Goal: Find specific page/section: Find specific page/section

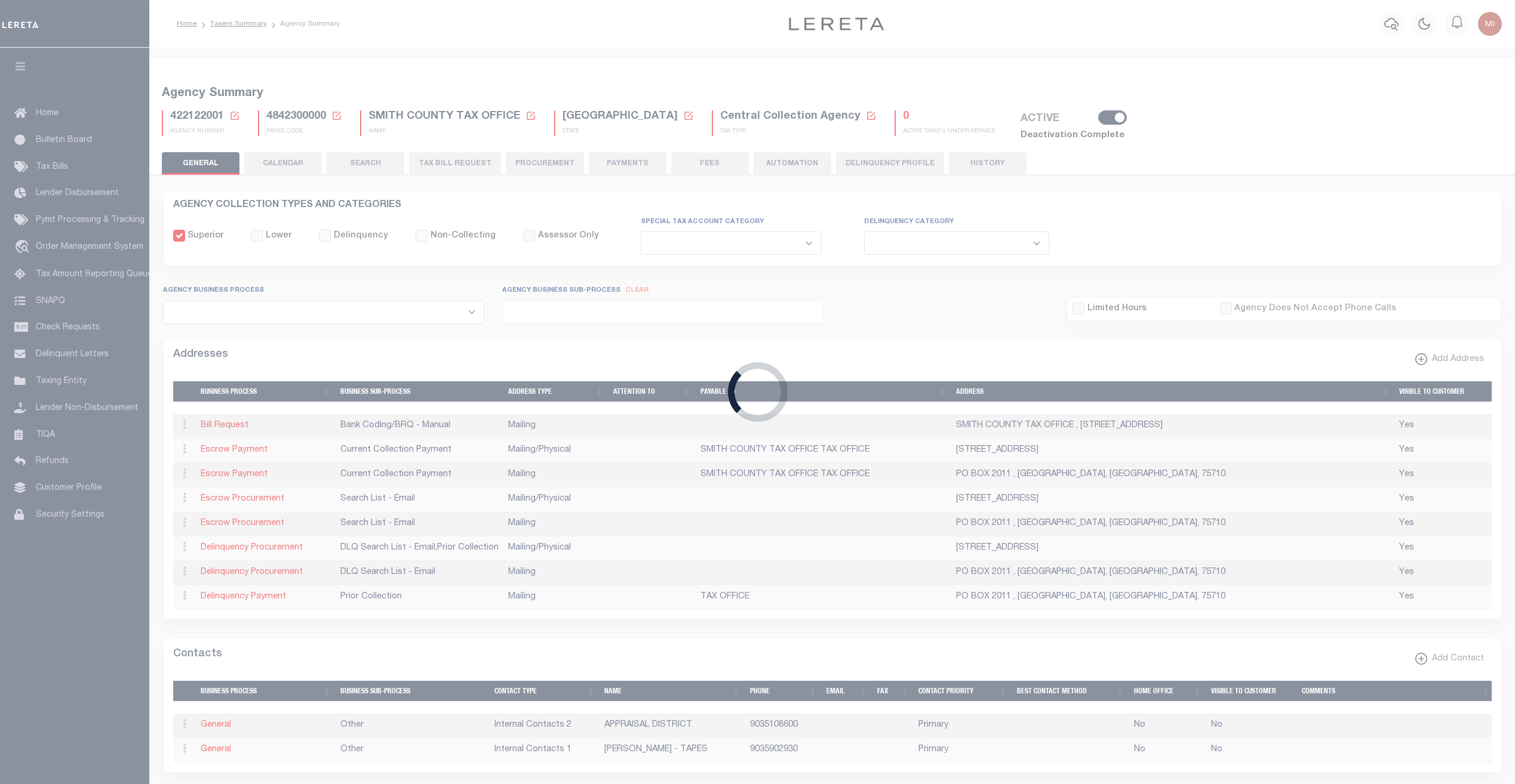
select select
click at [611, 391] on div "Loading..." at bounding box center [757, 392] width 1515 height 784
click at [1219, 230] on div "Loading..." at bounding box center [757, 392] width 1515 height 784
click at [909, 352] on div "Loading..." at bounding box center [757, 392] width 1515 height 784
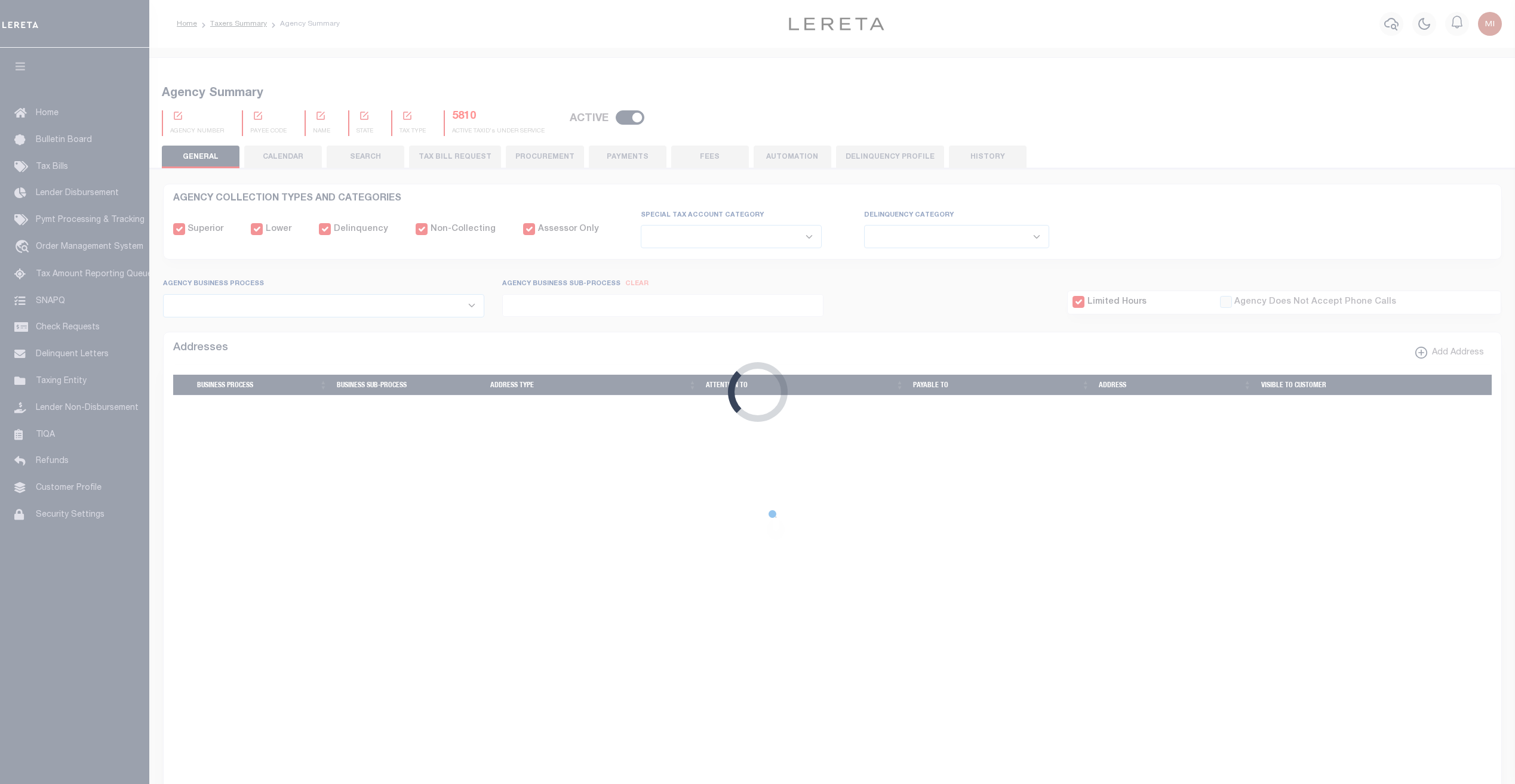
select select
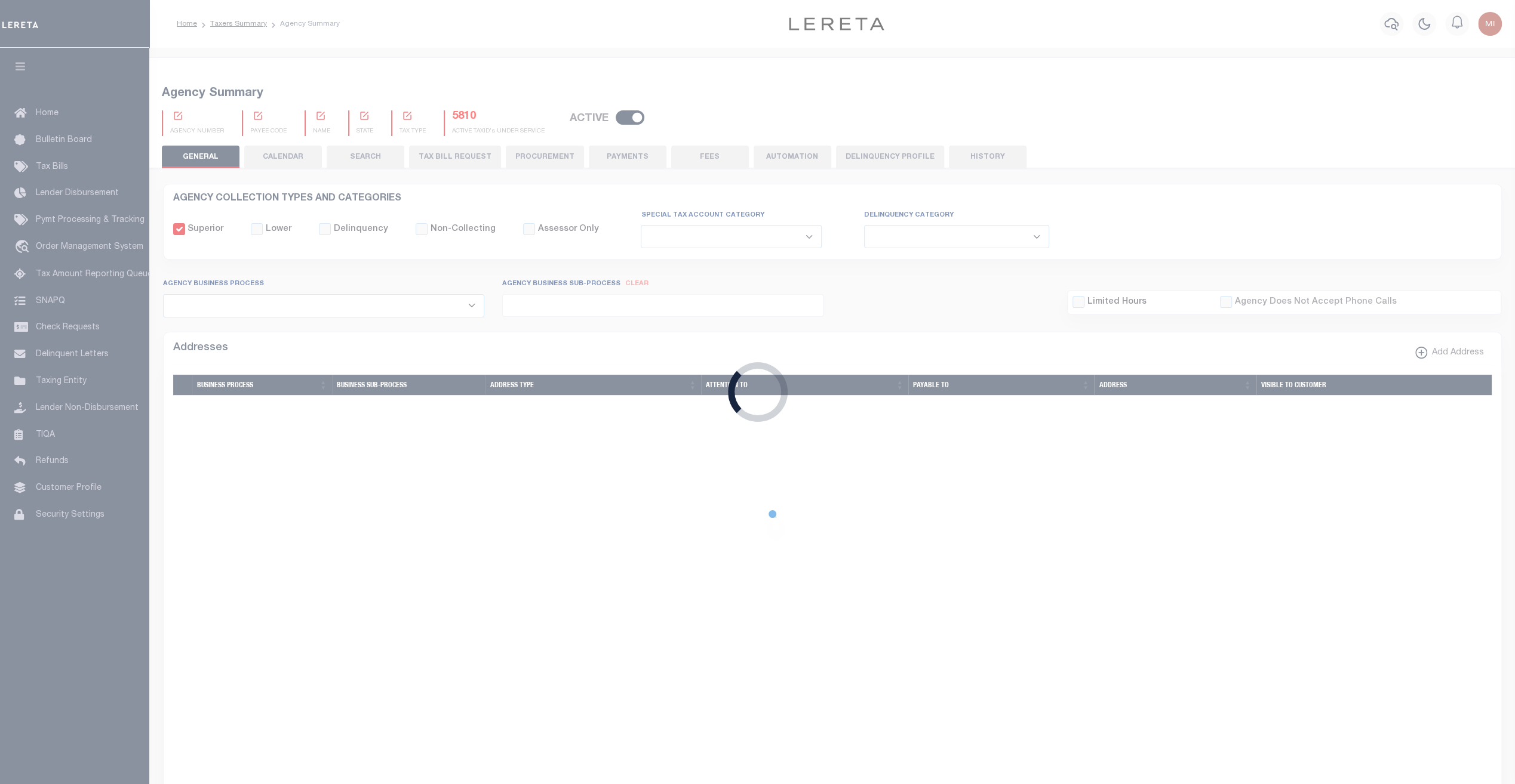
checkbox input "false"
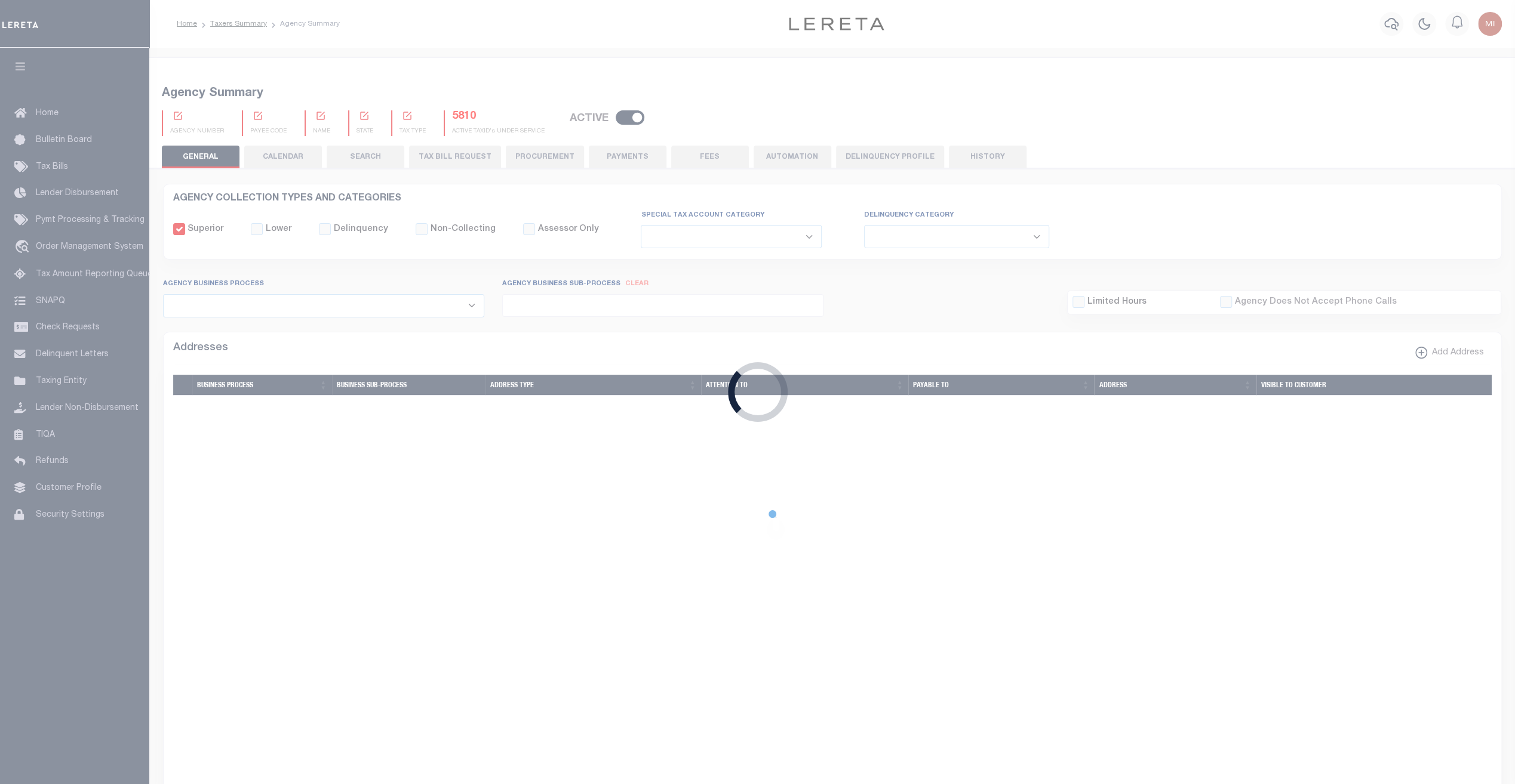
type input "4842300000"
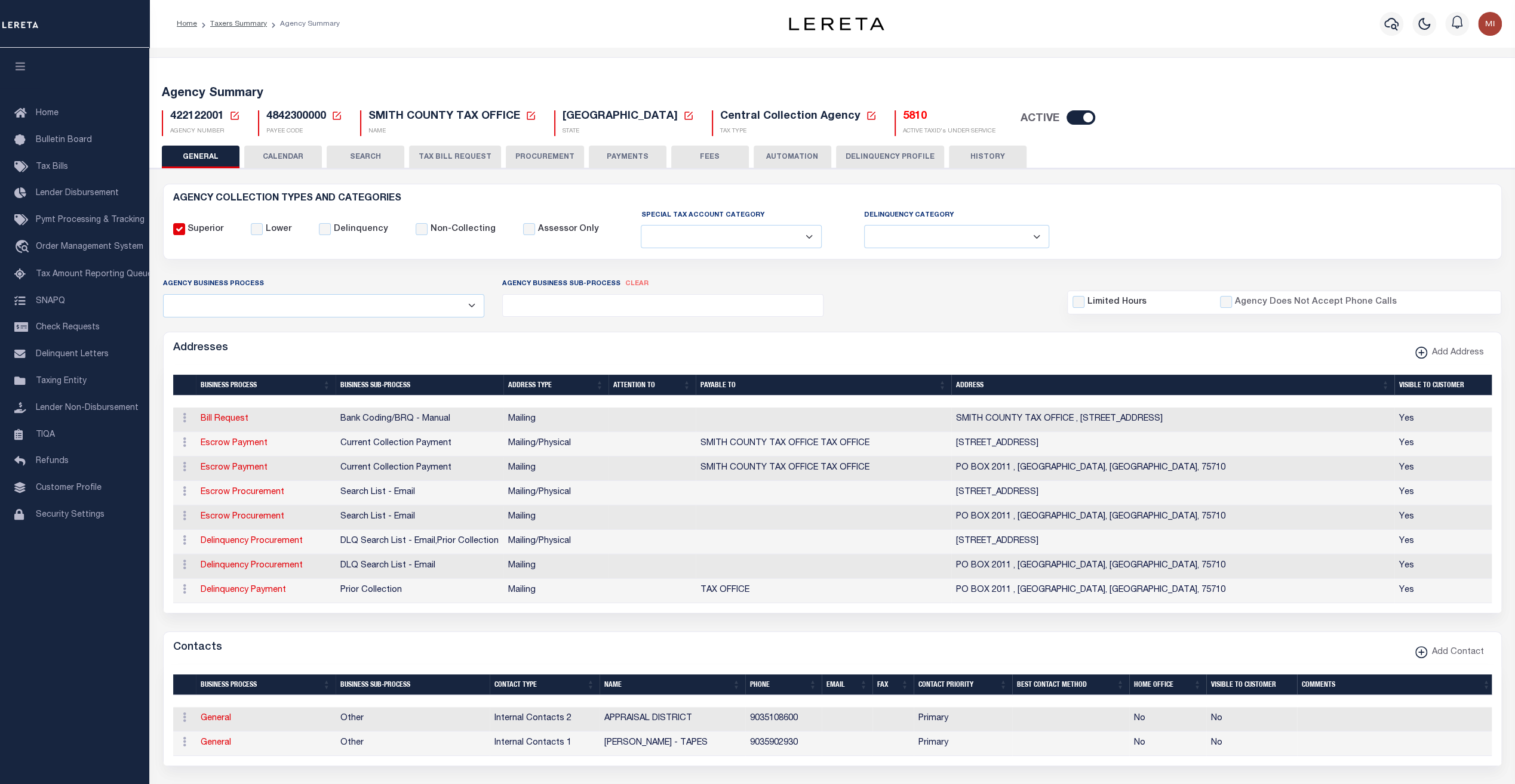
click at [194, 117] on span "422122001" at bounding box center [196, 116] width 53 height 10
drag, startPoint x: 194, startPoint y: 117, endPoint x: 297, endPoint y: 113, distance: 103.1
click at [297, 113] on span "4842300000" at bounding box center [296, 116] width 60 height 10
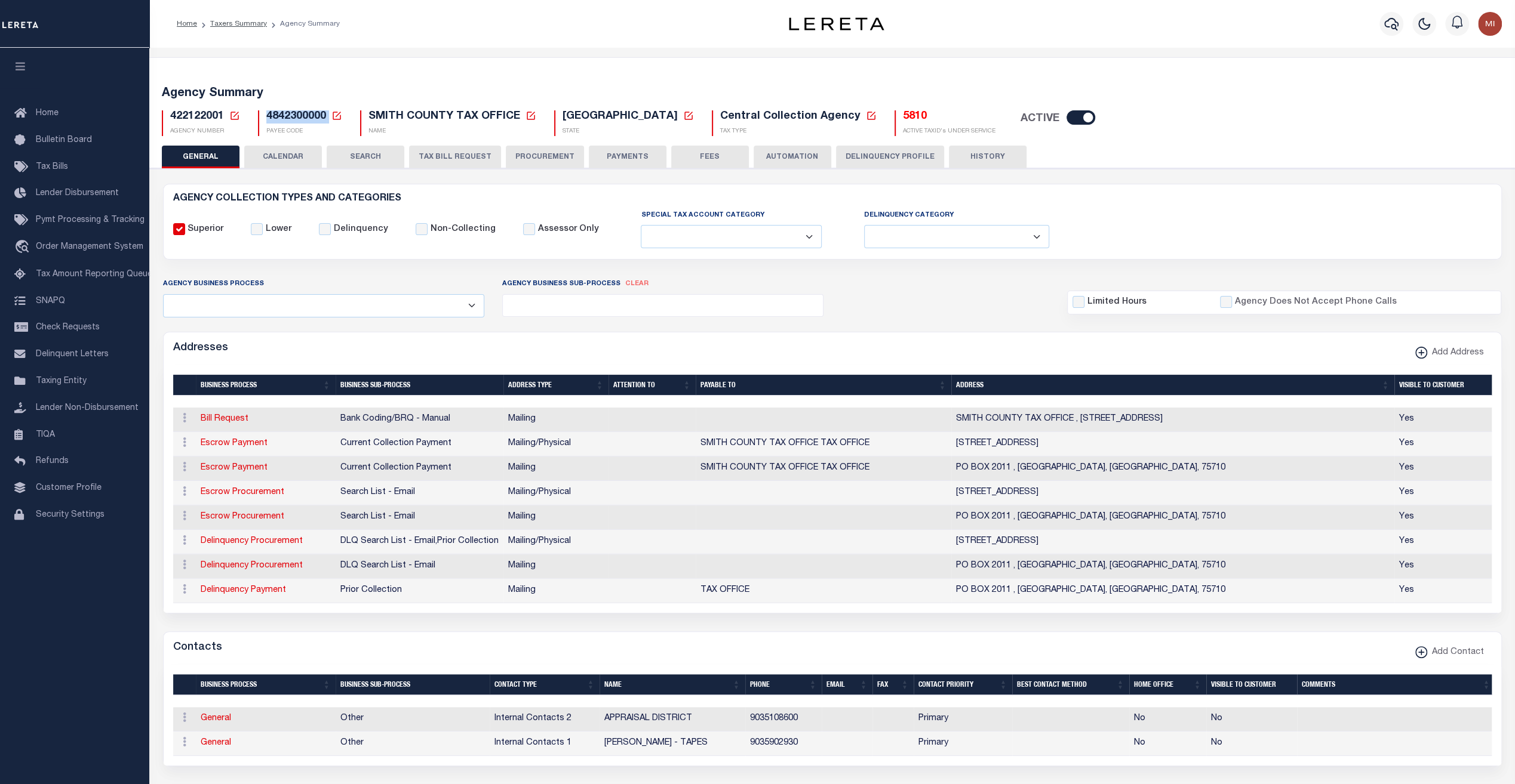
copy h5 "4842300000"
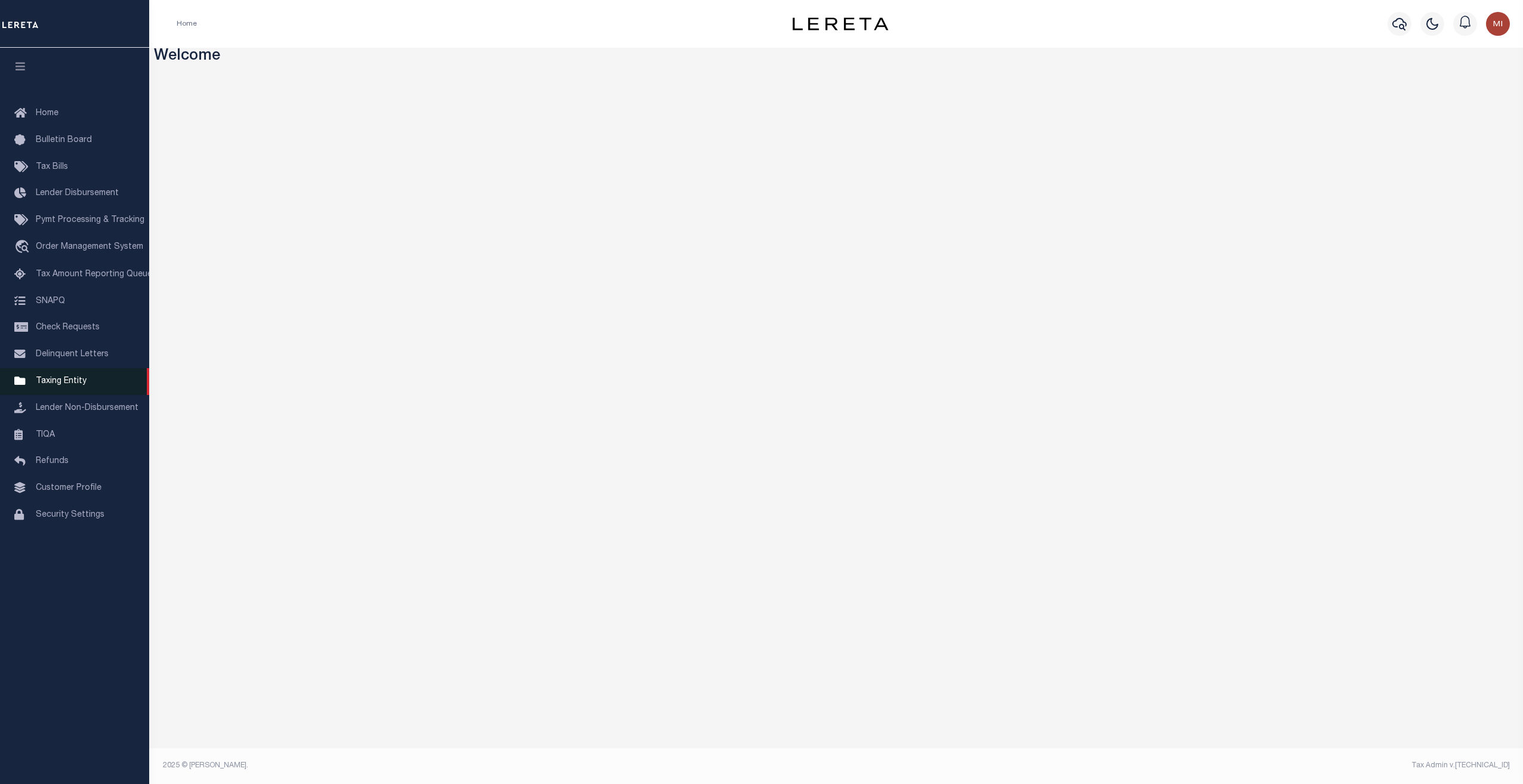
click at [63, 386] on span "Taxing Entity" at bounding box center [61, 382] width 51 height 8
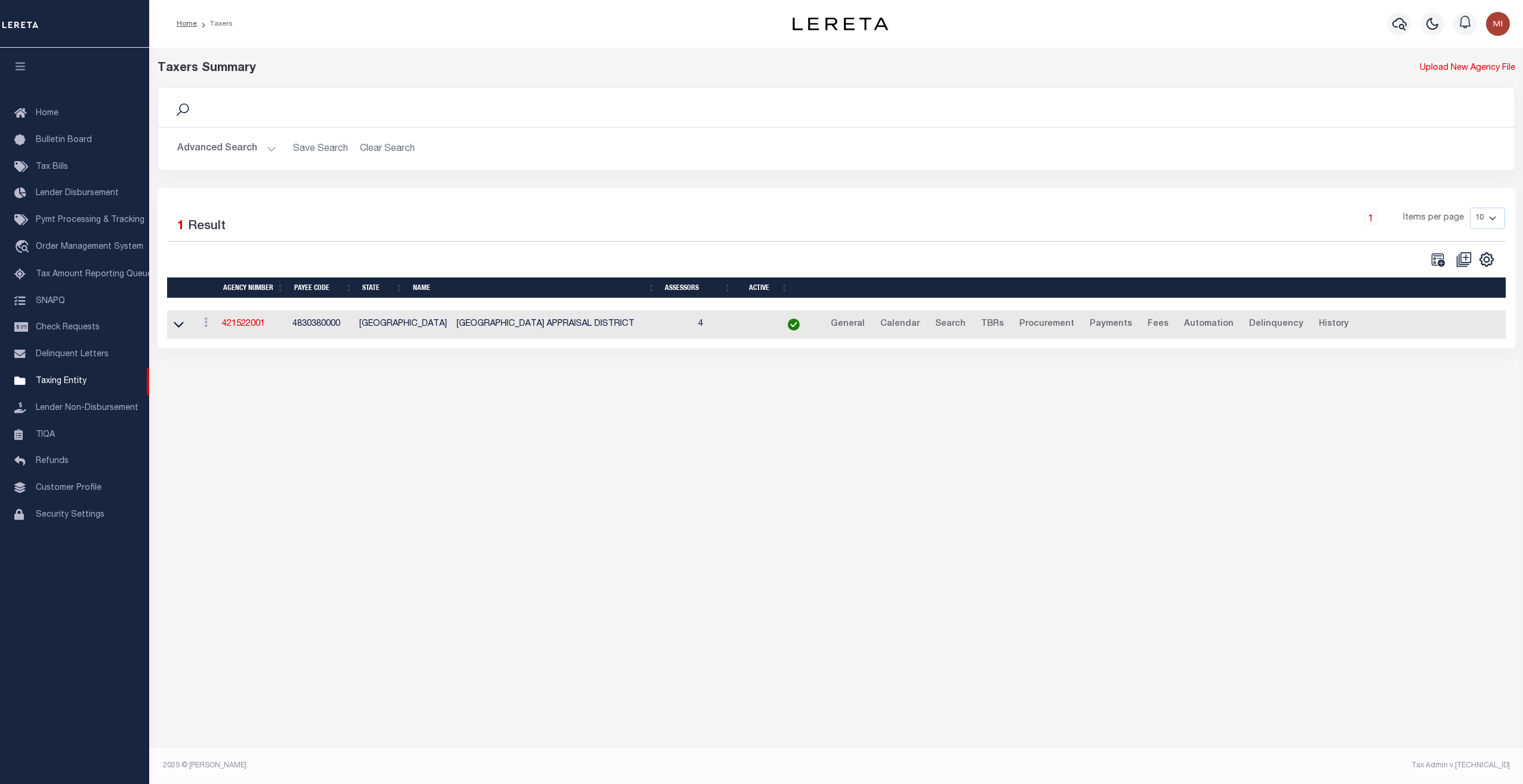
click at [220, 146] on button "Advanced Search" at bounding box center [227, 149] width 99 height 24
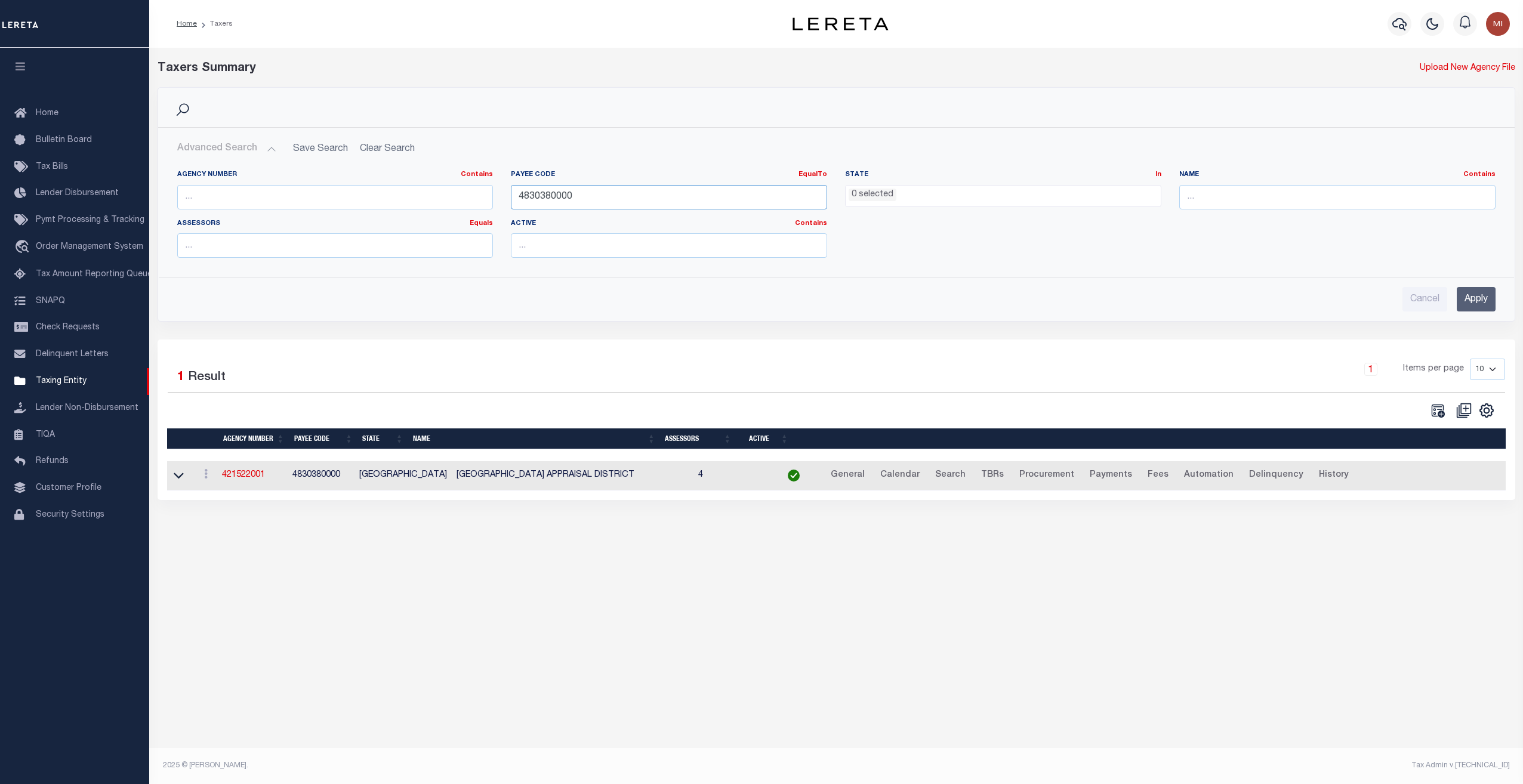
drag, startPoint x: 566, startPoint y: 198, endPoint x: 469, endPoint y: 195, distance: 97.0
click at [469, 195] on div "Agency Number Contains Contains Is Payee Code EqualTo Equals Is Not Equal To Is…" at bounding box center [837, 219] width 1336 height 97
paste input "4530"
type input "4845300000"
click at [1474, 297] on input "Apply" at bounding box center [1477, 299] width 39 height 24
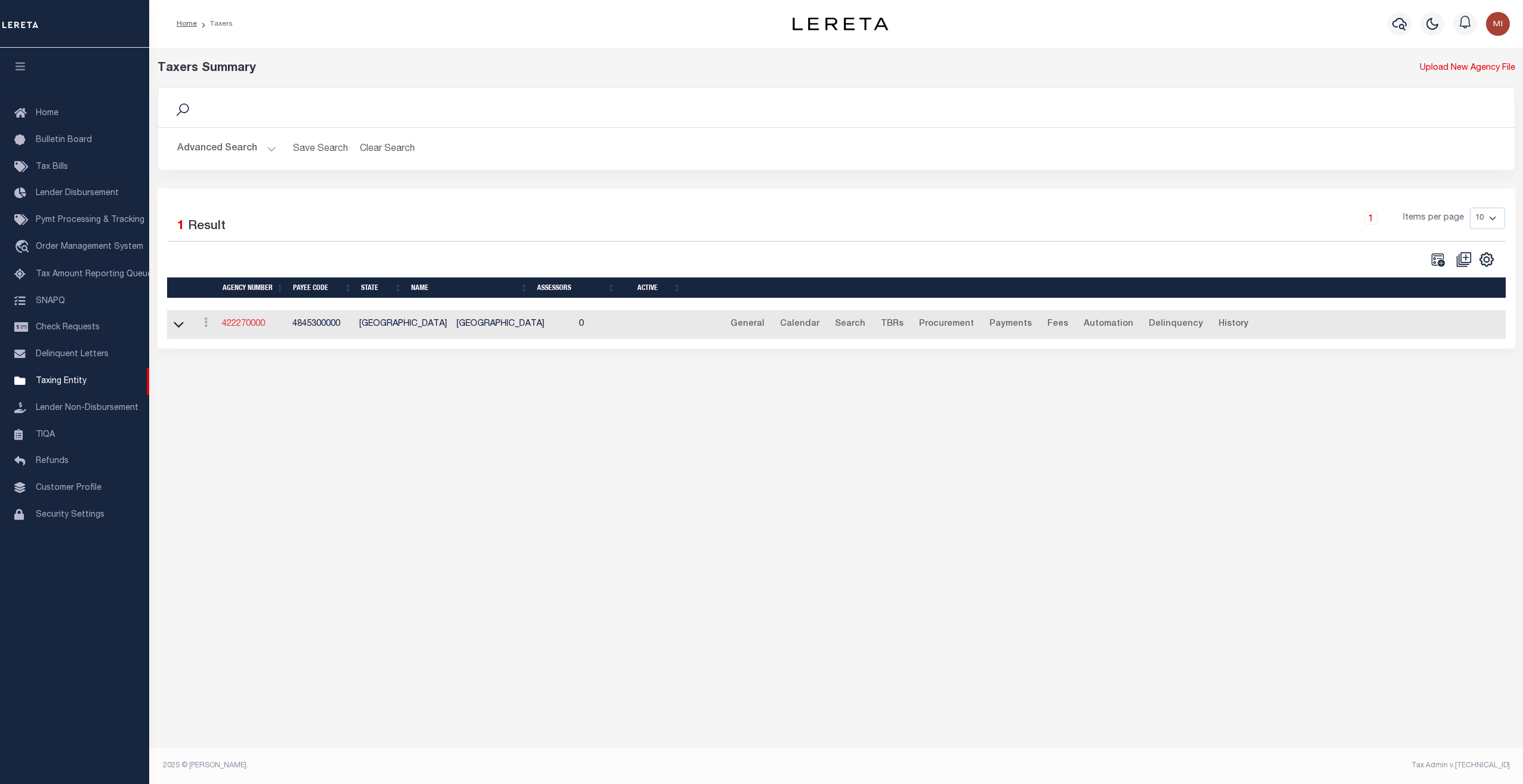
click at [237, 323] on link "422270000" at bounding box center [244, 324] width 43 height 8
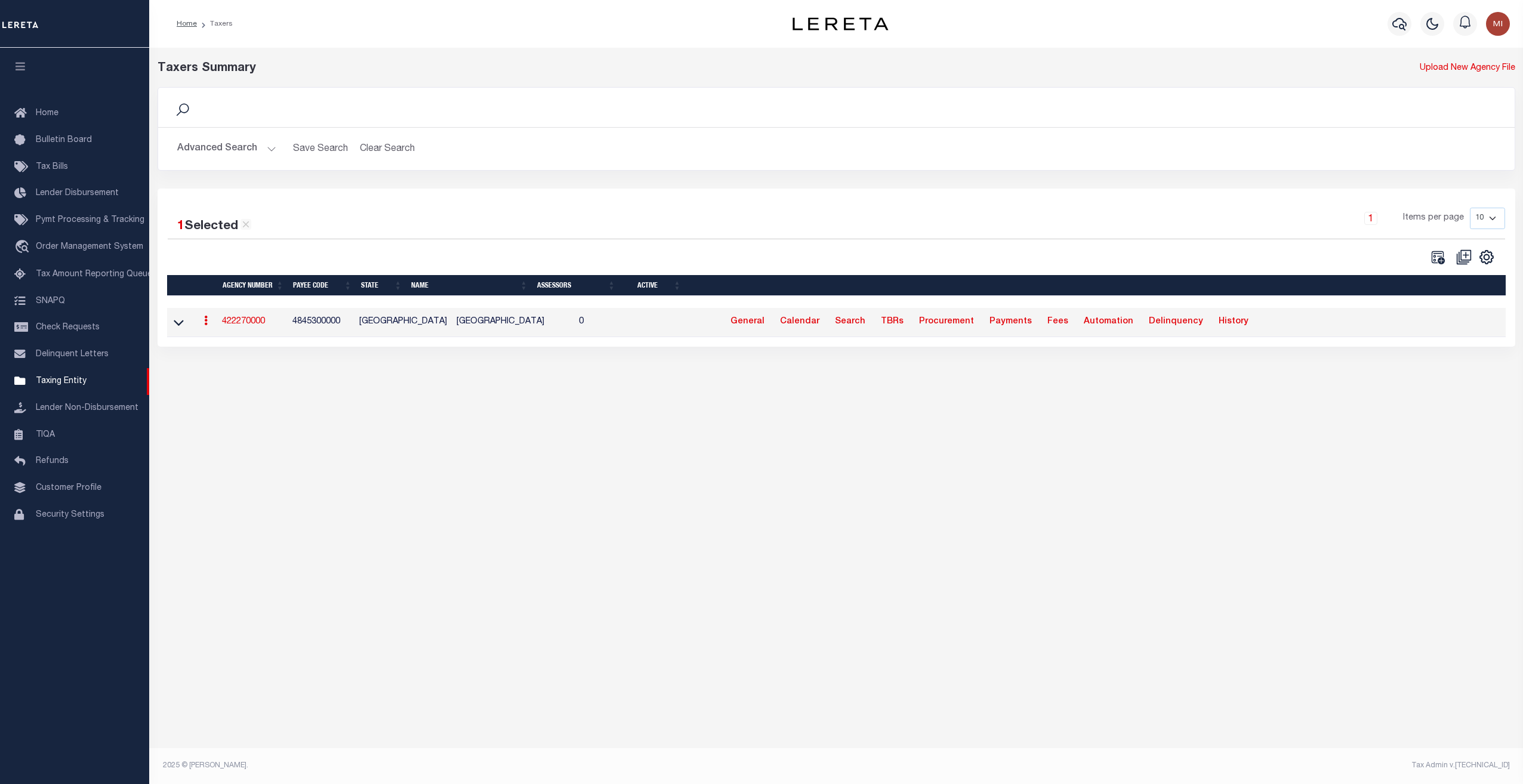
click at [291, 491] on div "Taxers Summary Upload New Agency File Search Advanced Search Save Search Clear …" at bounding box center [836, 401] width 1374 height 706
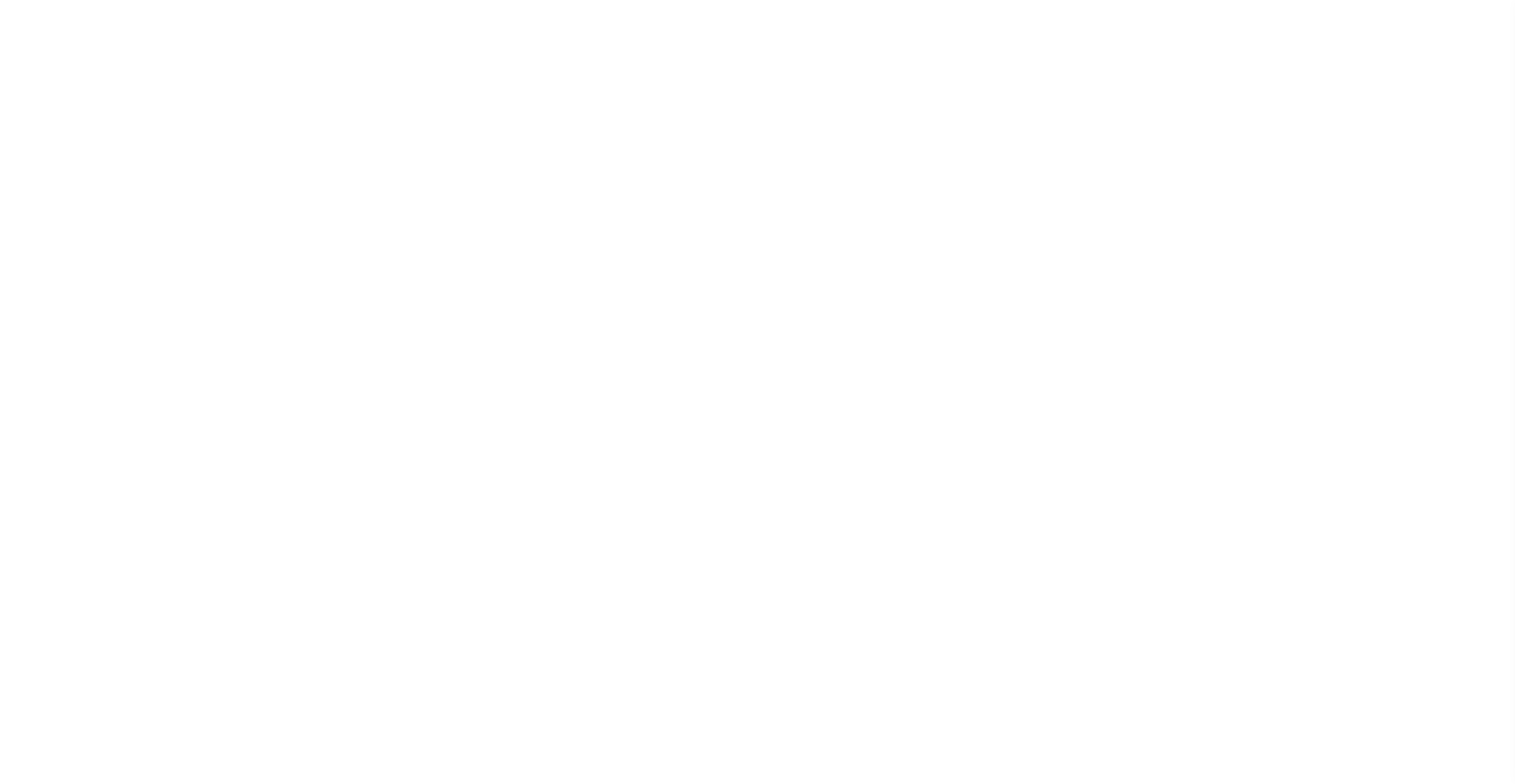
select select
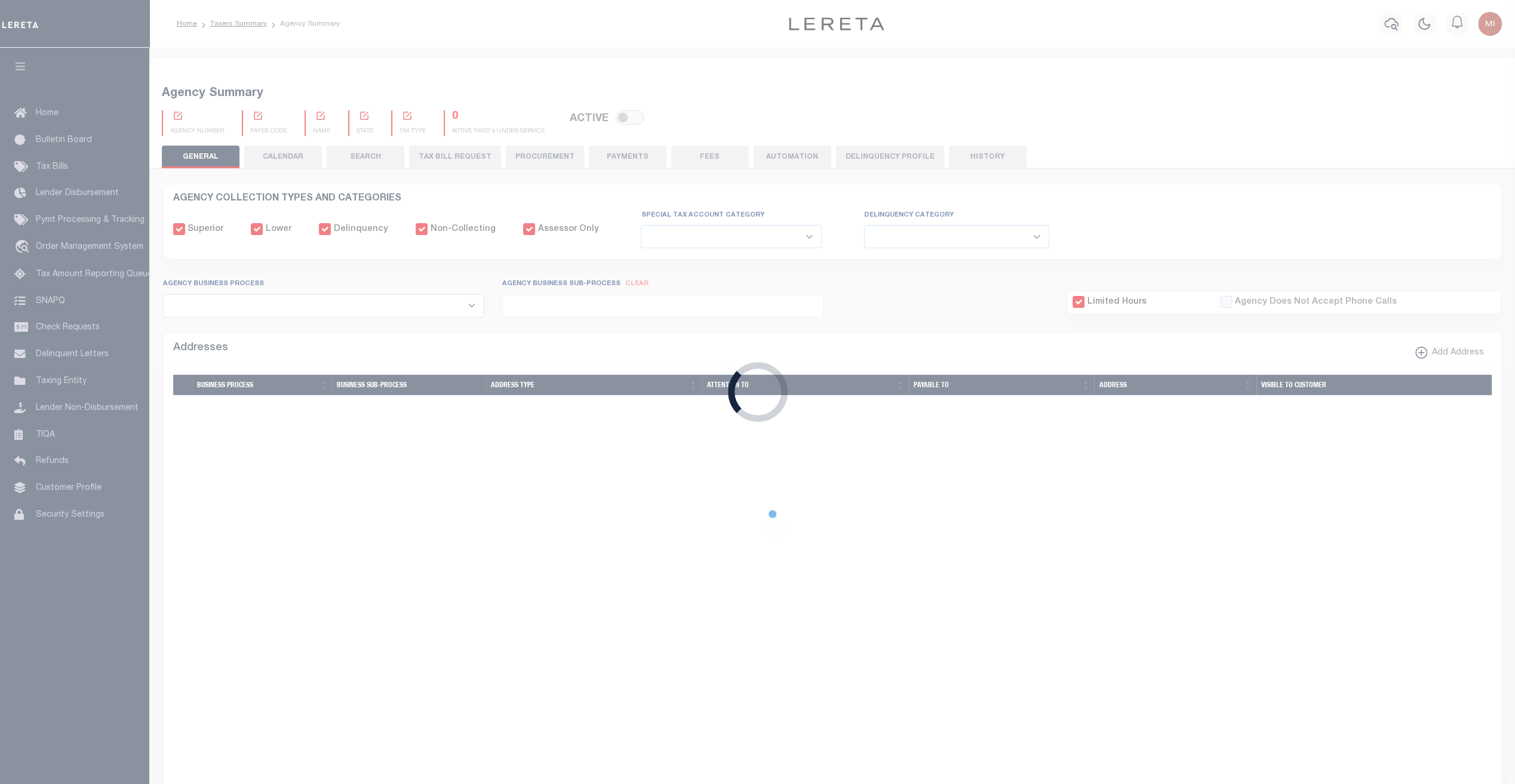
checkbox input "false"
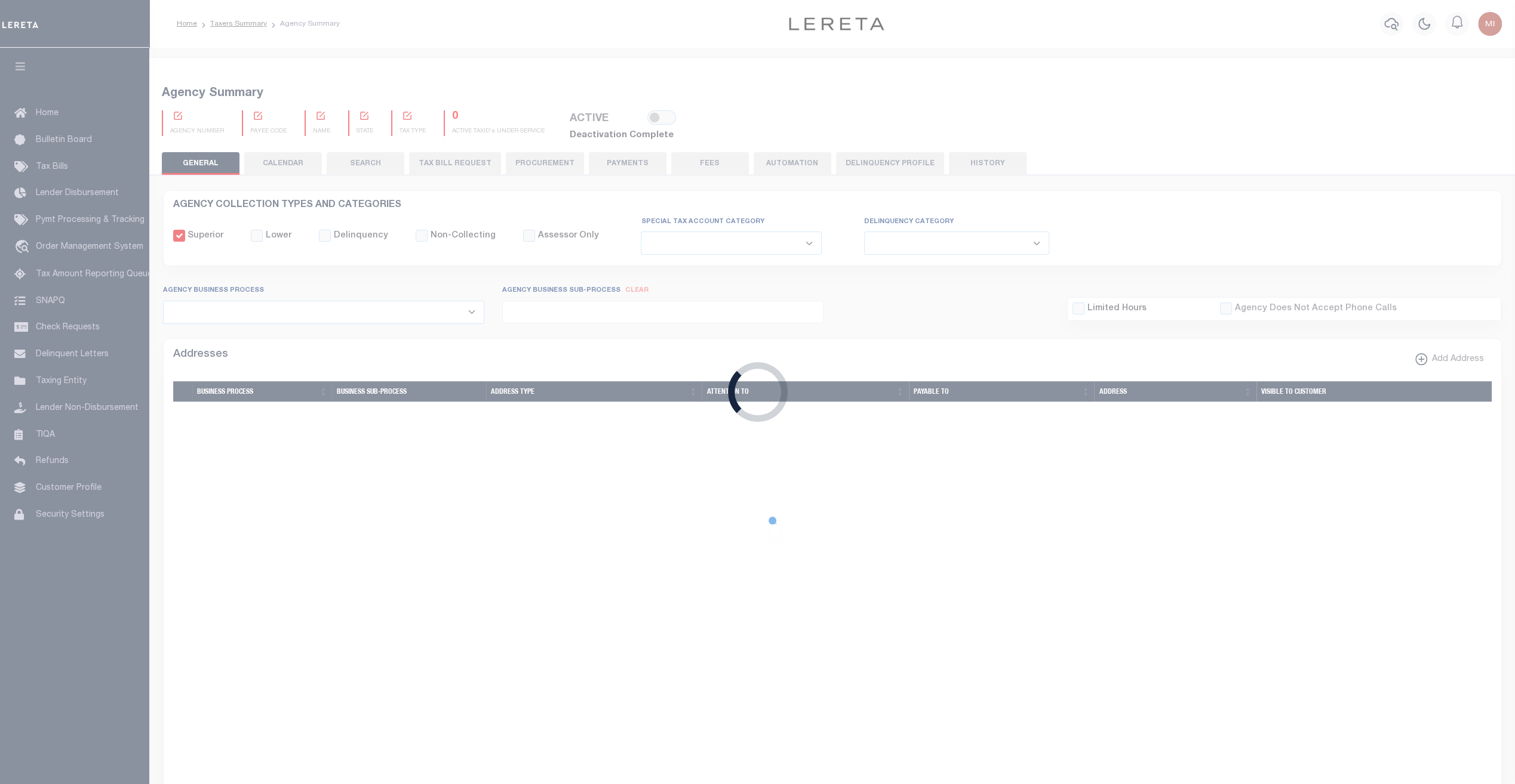
checkbox input "false"
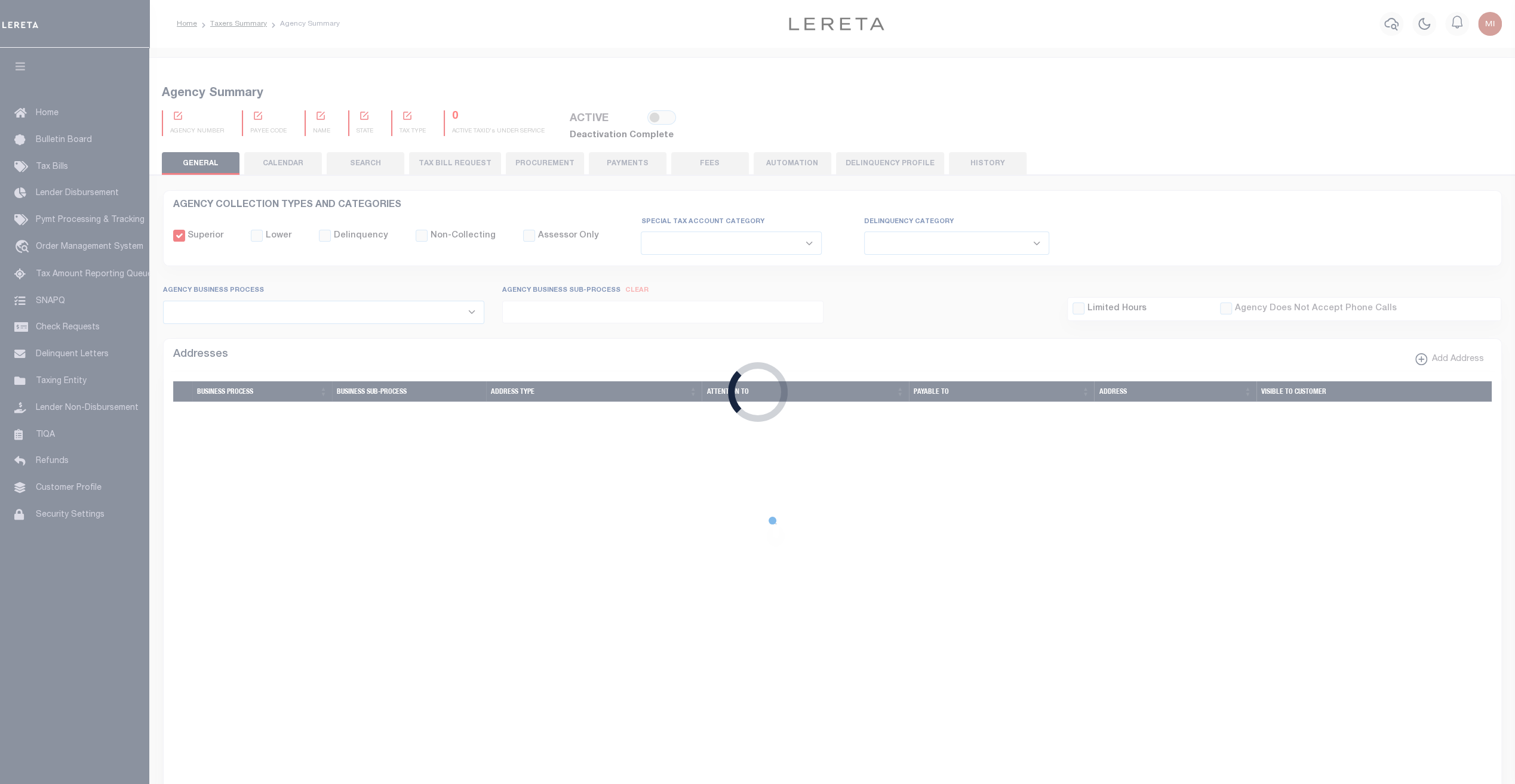
type input "4845300000"
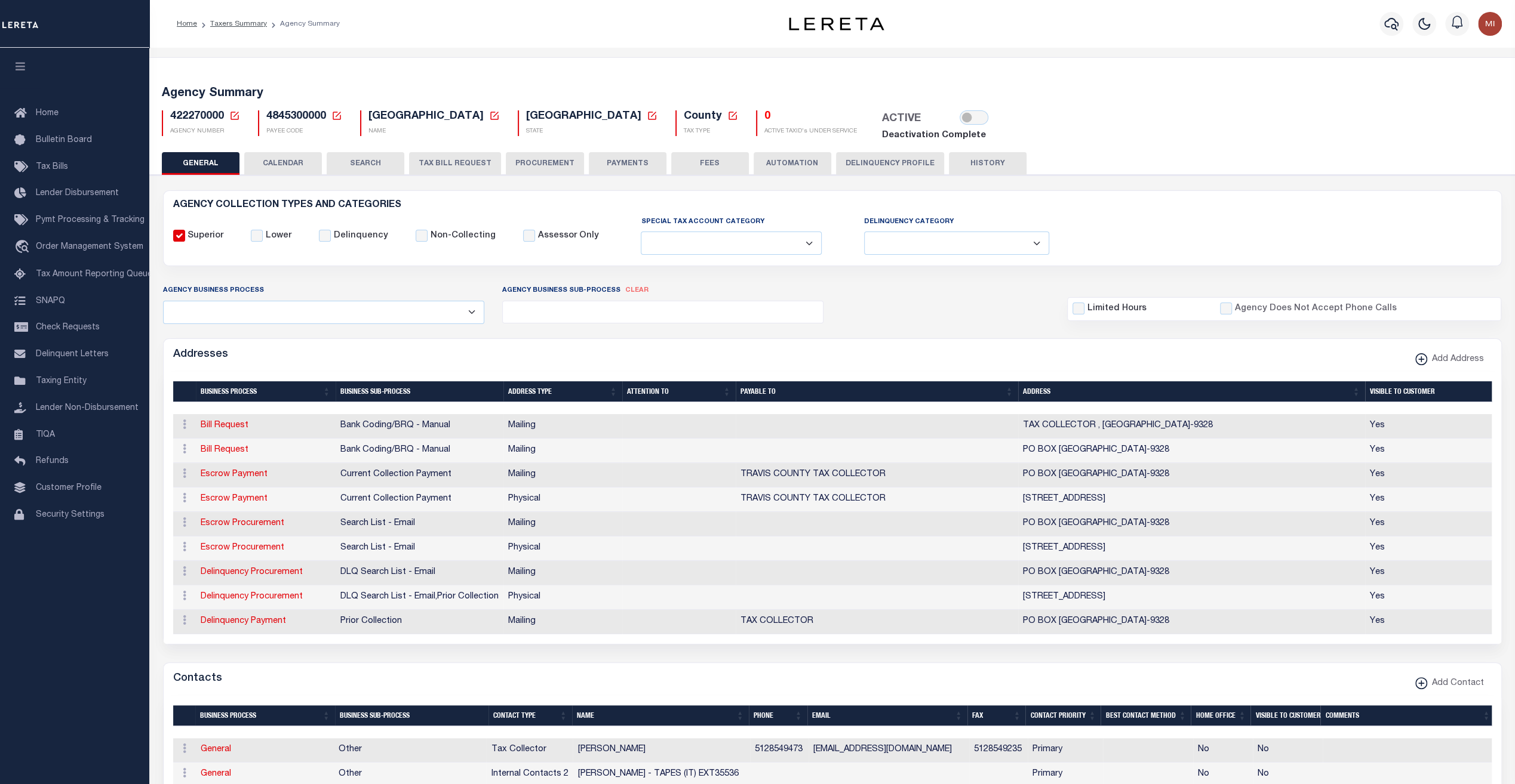
click at [979, 163] on button "HISTORY" at bounding box center [988, 163] width 78 height 23
